Goal: Task Accomplishment & Management: Manage account settings

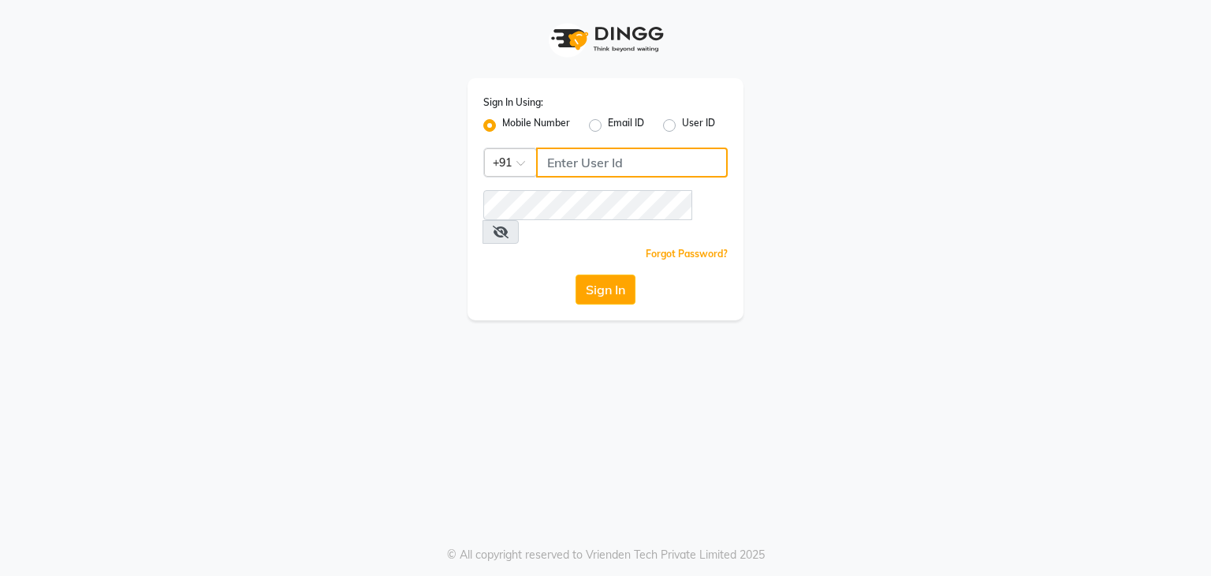
click at [623, 166] on input "Username" at bounding box center [632, 162] width 192 height 30
type input "8463824428"
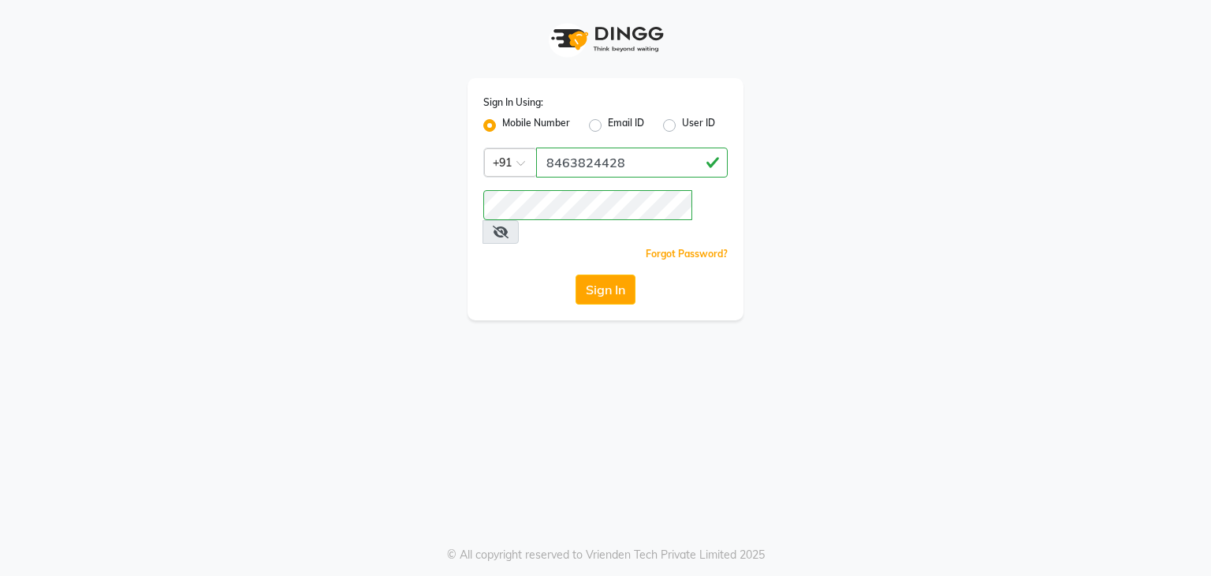
click at [519, 220] on span at bounding box center [501, 232] width 36 height 24
click at [509, 226] on icon at bounding box center [501, 232] width 16 height 13
click at [584, 274] on button "Sign In" at bounding box center [606, 289] width 60 height 30
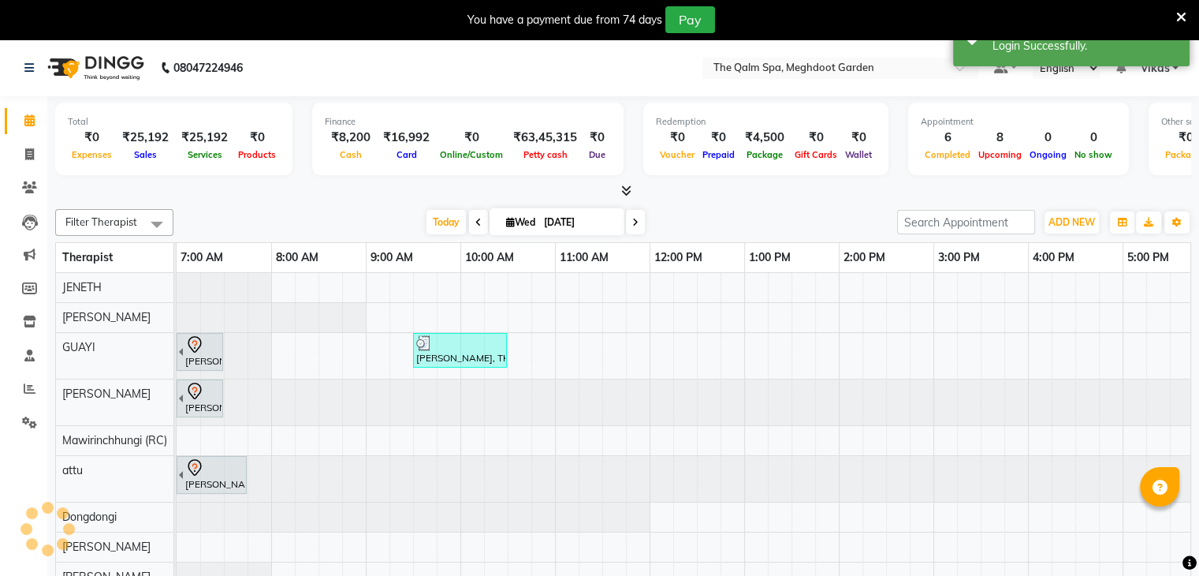
click at [1158, 79] on nav "08047224946 Select Location × The Qalm Spa, Meghdoot Garden Default Panel My Pa…" at bounding box center [599, 67] width 1199 height 57
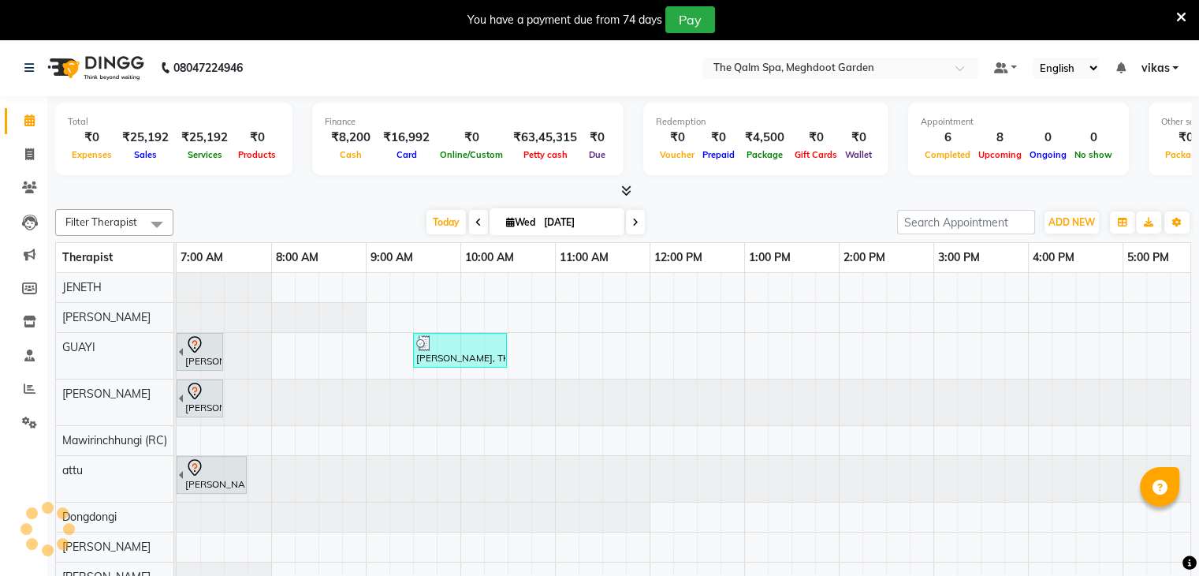
click at [1158, 69] on span "vikas" at bounding box center [1155, 68] width 28 height 17
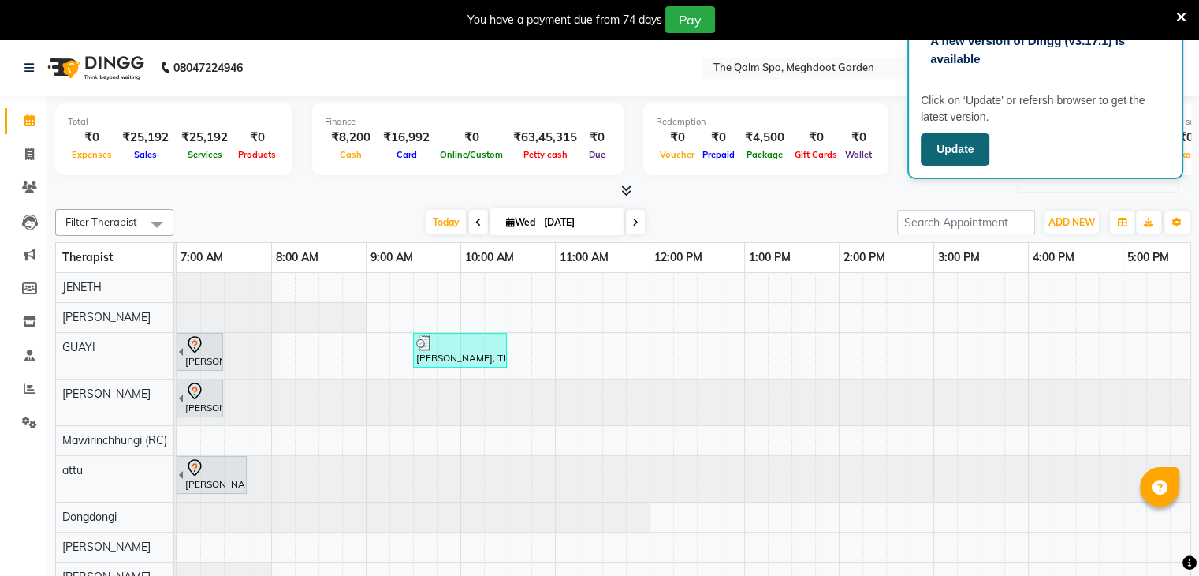
click at [973, 151] on button "Update" at bounding box center [955, 149] width 69 height 32
click at [1179, 10] on icon at bounding box center [1182, 17] width 10 height 14
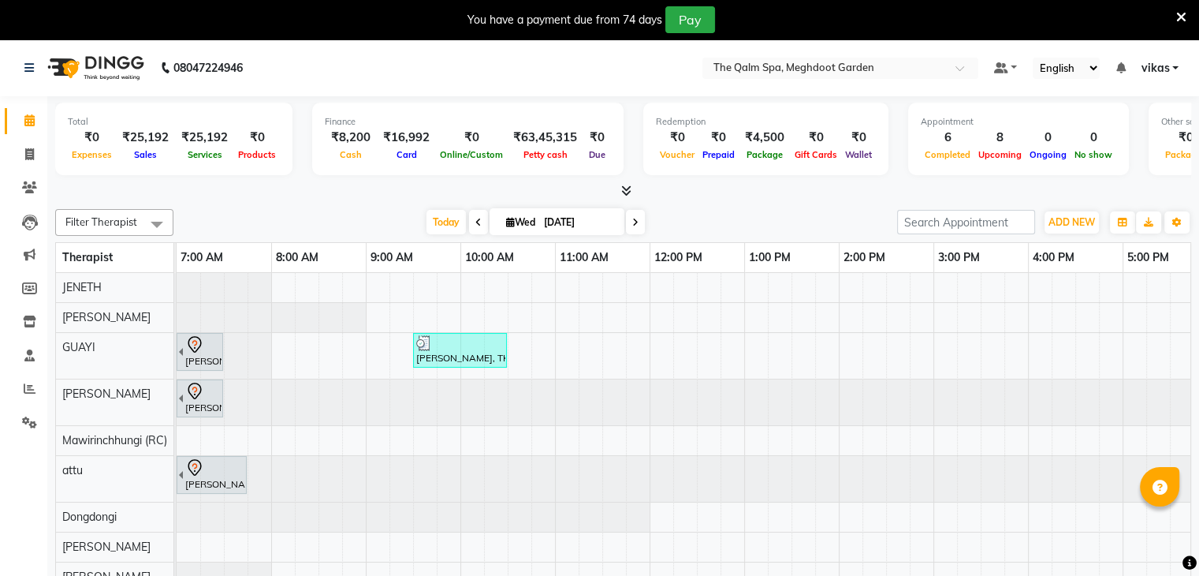
click at [1169, 67] on span "vikas" at bounding box center [1155, 68] width 28 height 17
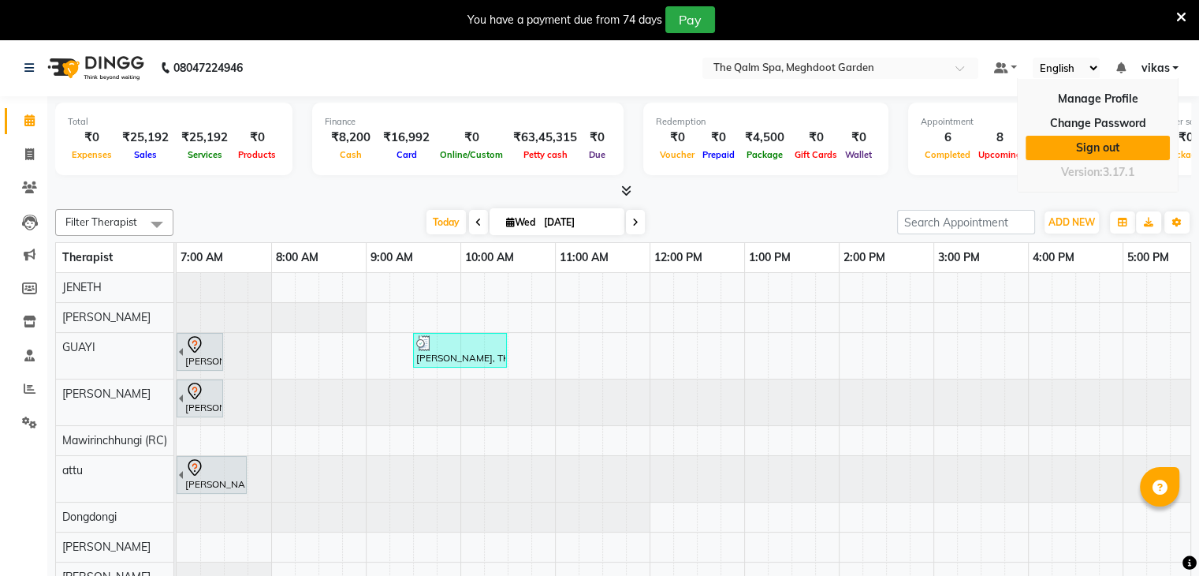
click at [1083, 143] on link "Sign out" at bounding box center [1098, 148] width 144 height 24
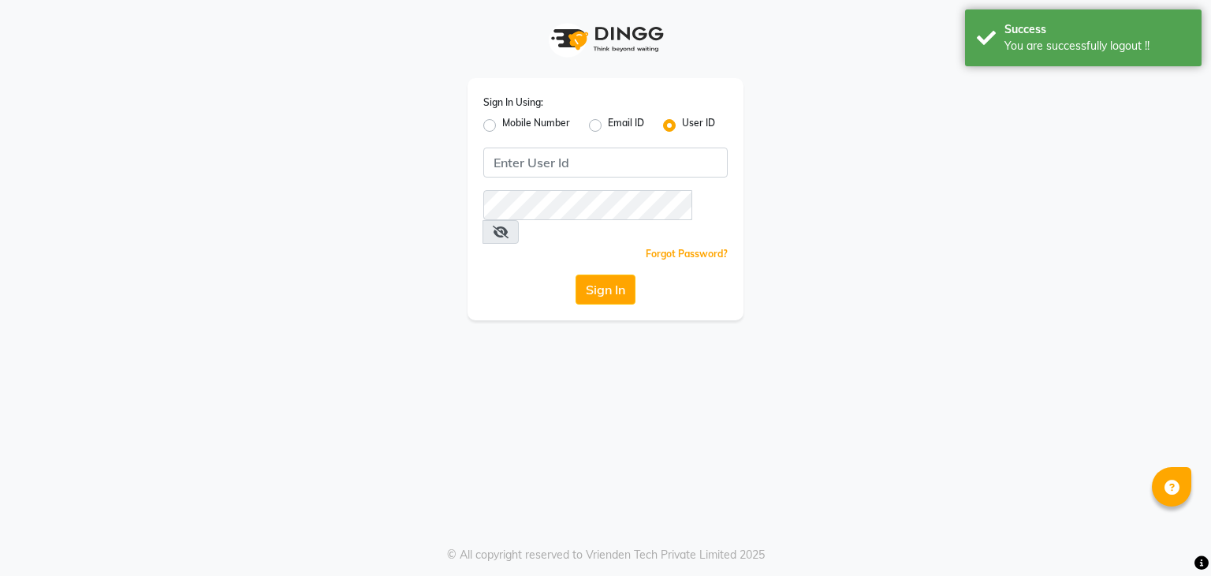
click at [502, 129] on label "Mobile Number" at bounding box center [536, 125] width 68 height 19
click at [502, 126] on input "Mobile Number" at bounding box center [507, 121] width 10 height 10
radio input "true"
radio input "false"
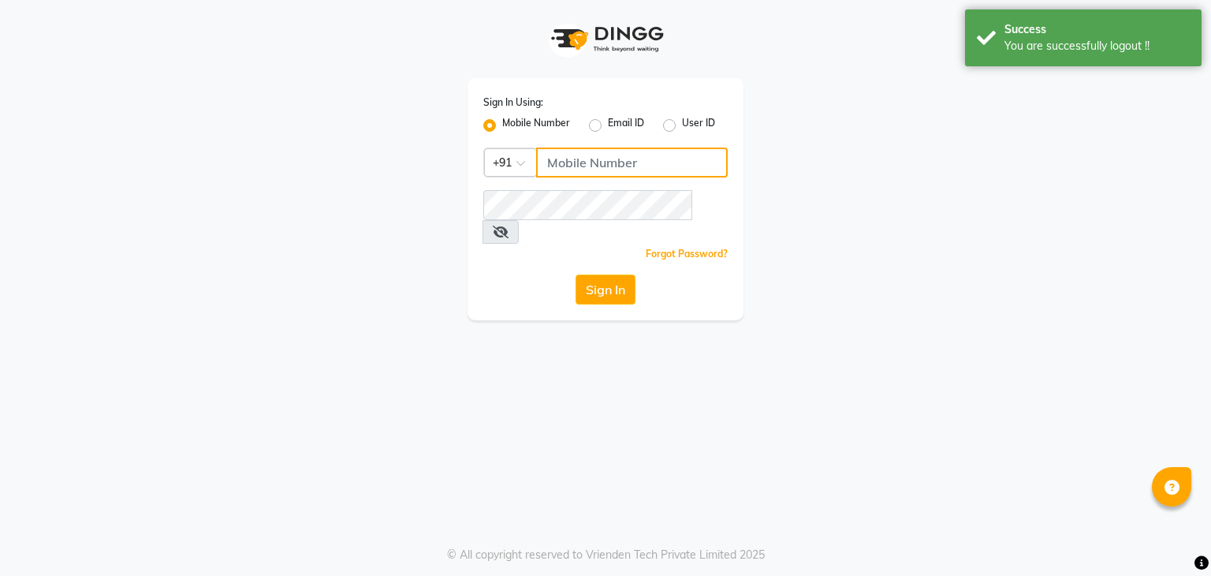
click at [574, 166] on input "Username" at bounding box center [632, 162] width 192 height 30
drag, startPoint x: 627, startPoint y: 158, endPoint x: 546, endPoint y: 169, distance: 82.0
click at [546, 169] on input "7987811798" at bounding box center [632, 162] width 192 height 30
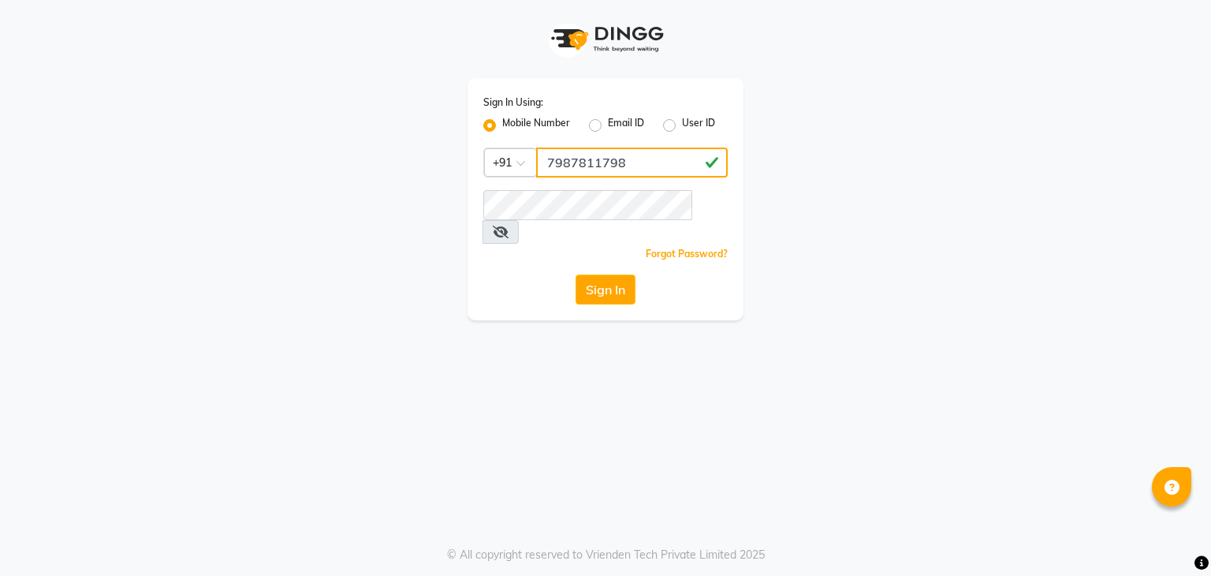
type input "7987811798"
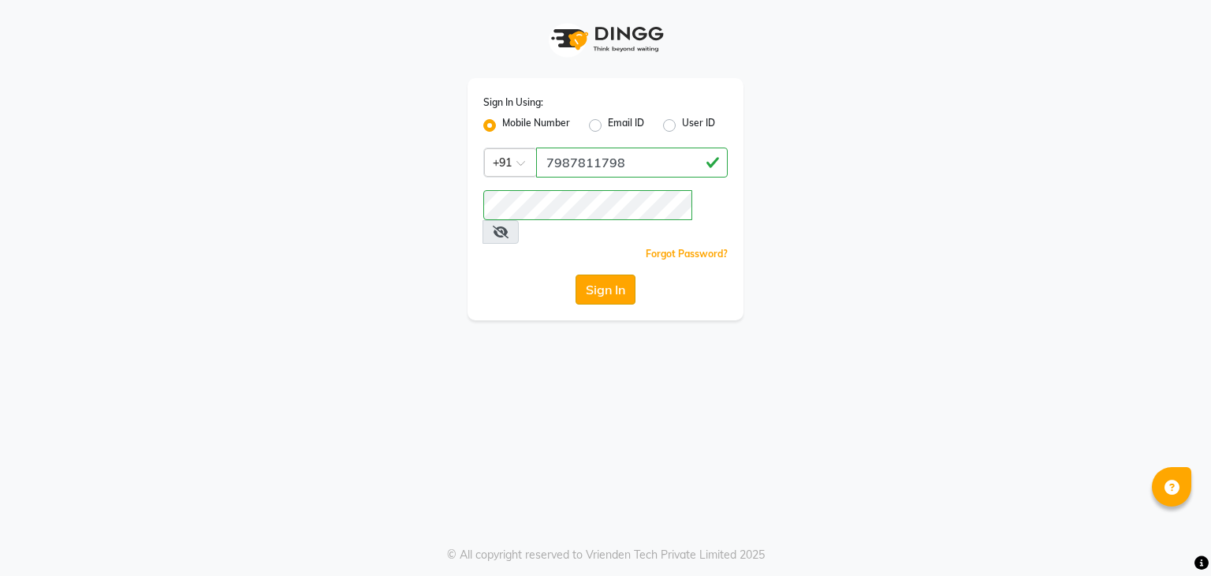
click at [594, 274] on button "Sign In" at bounding box center [606, 289] width 60 height 30
